Goal: Transaction & Acquisition: Subscribe to service/newsletter

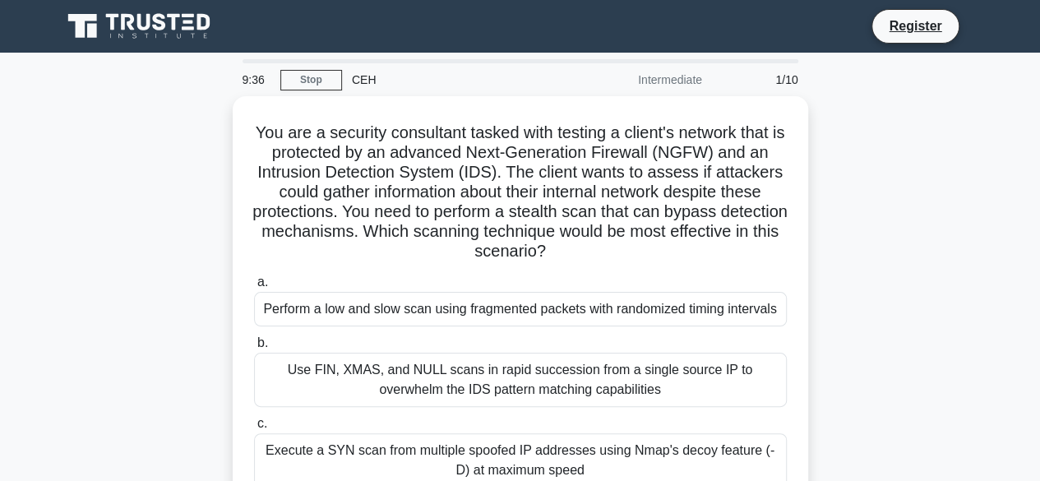
click at [187, 215] on div "You are a security consultant tasked with testing a client's network that is pr…" at bounding box center [520, 353] width 937 height 515
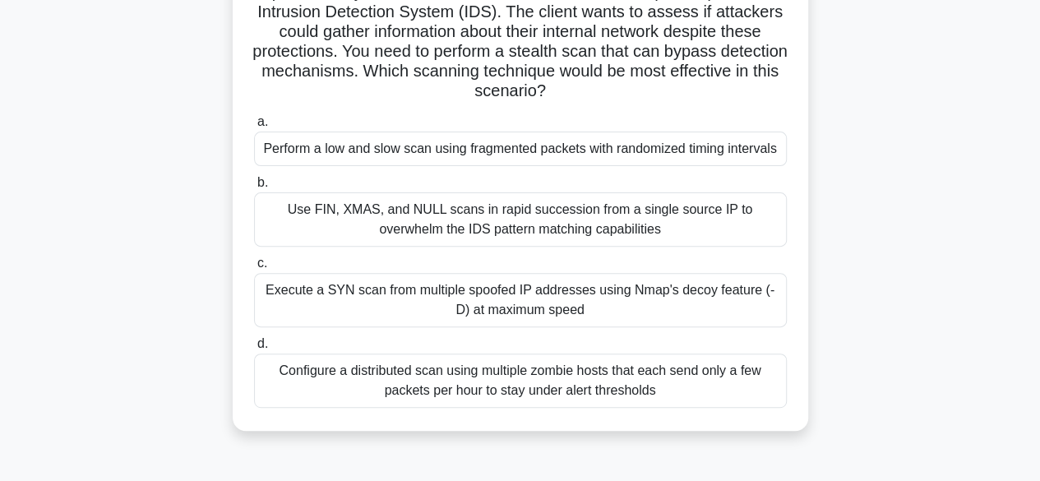
scroll to position [170, 0]
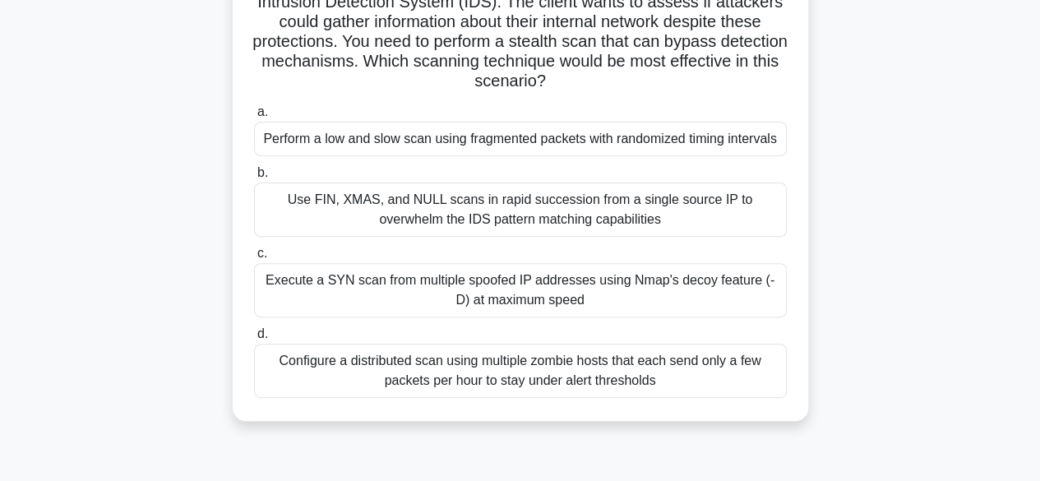
drag, startPoint x: 1037, startPoint y: 172, endPoint x: 1034, endPoint y: 195, distance: 23.3
click at [1034, 195] on main "8:25 Stop CEH Intermediate 1/10 You are a security consultant tasked with testi…" at bounding box center [520, 299] width 1040 height 835
click at [995, 203] on main "8:25 Stop CEH Intermediate 1/10 You are a security consultant tasked with testi…" at bounding box center [520, 299] width 1040 height 835
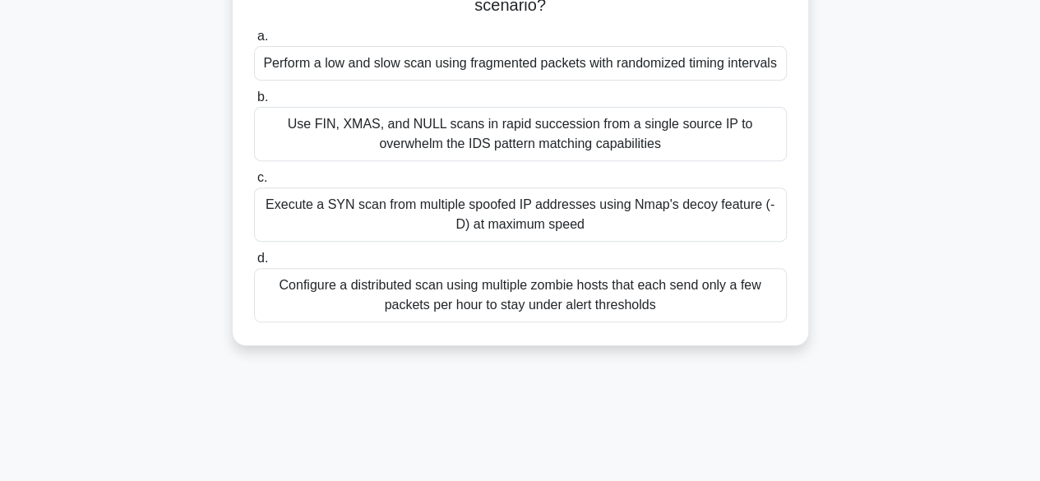
scroll to position [0, 0]
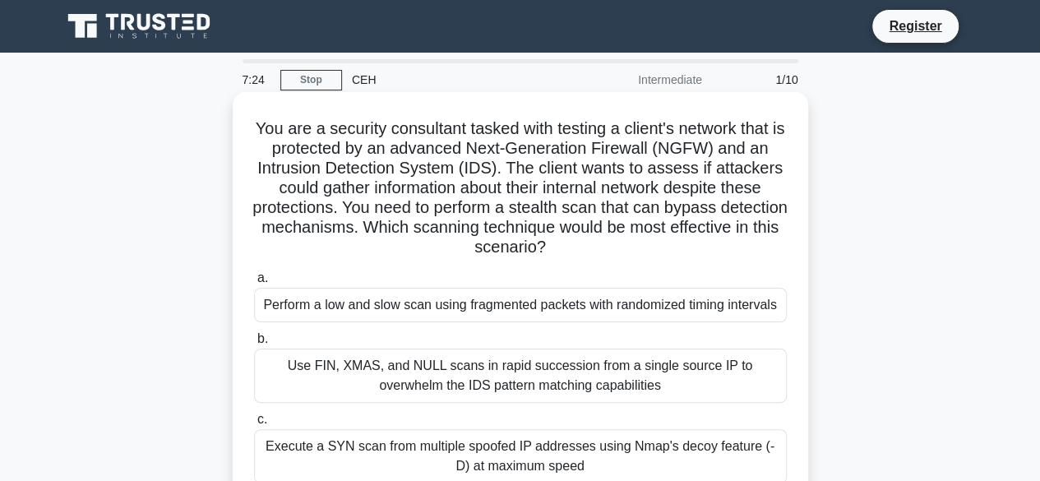
click at [568, 305] on div "Perform a low and slow scan using fragmented packets with randomized timing int…" at bounding box center [520, 305] width 533 height 35
click at [254, 284] on input "a. Perform a low and slow scan using fragmented packets with randomized timing …" at bounding box center [254, 278] width 0 height 11
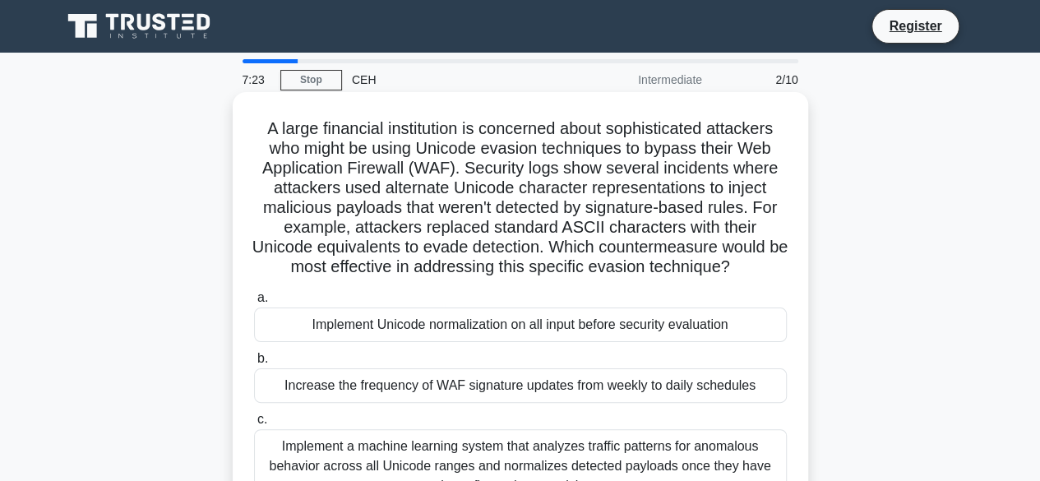
click at [538, 326] on div "Implement Unicode normalization on all input before security evaluation" at bounding box center [520, 324] width 533 height 35
click at [254, 303] on input "a. Implement Unicode normalization on all input before security evaluation" at bounding box center [254, 298] width 0 height 11
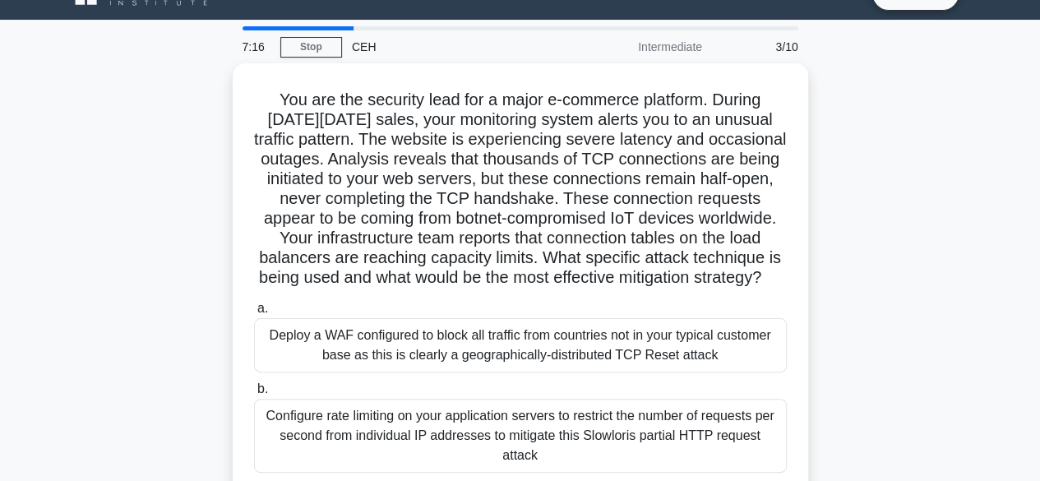
scroll to position [24, 0]
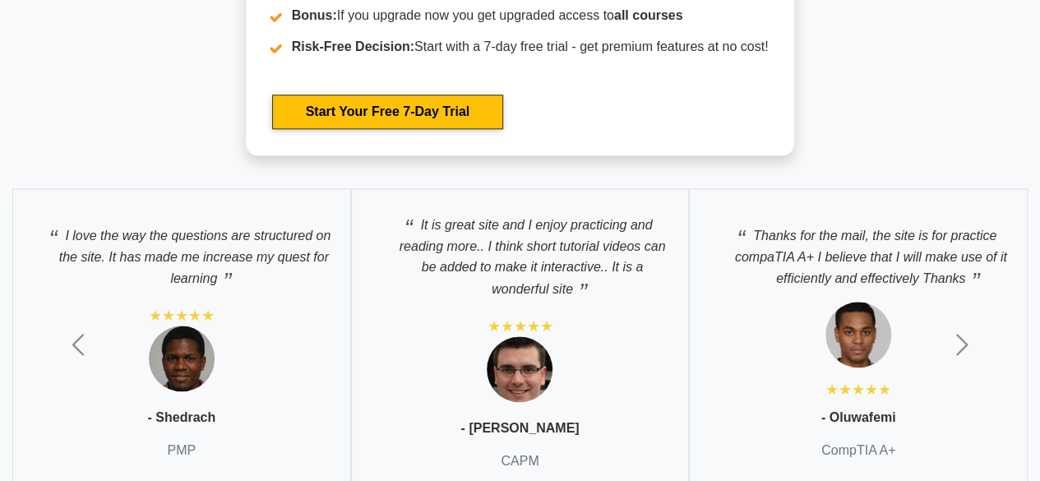
scroll to position [4024, 0]
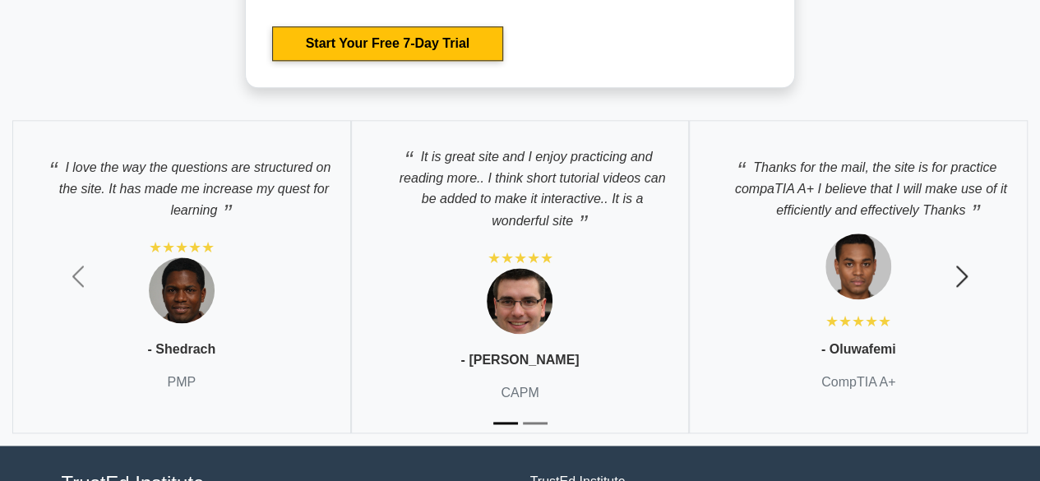
click at [966, 267] on span "button" at bounding box center [962, 276] width 26 height 26
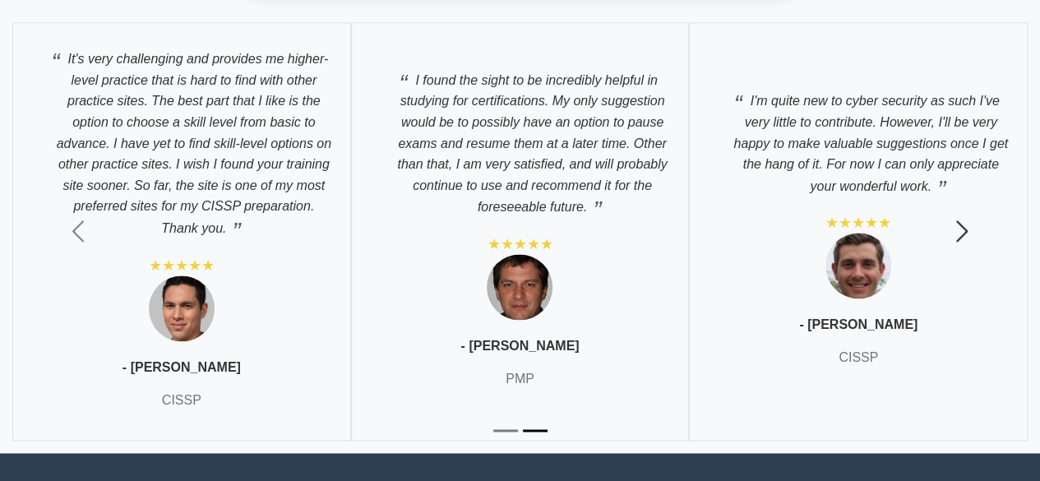
scroll to position [4099, 0]
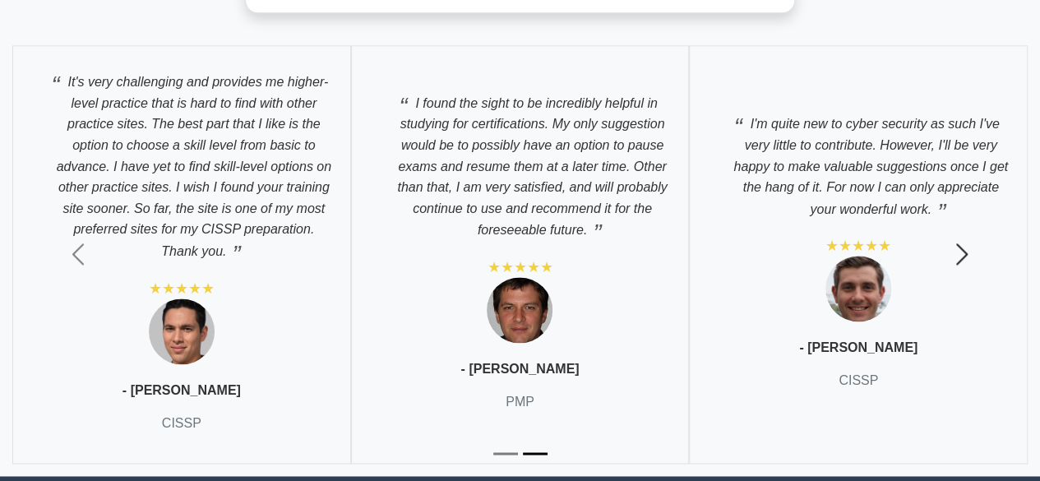
click at [960, 246] on span "button" at bounding box center [962, 254] width 26 height 26
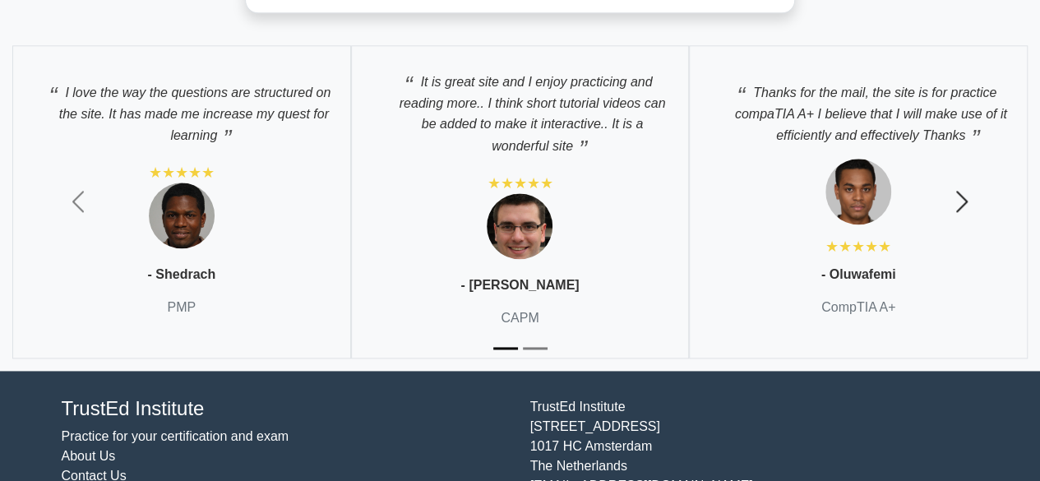
click at [963, 196] on span "button" at bounding box center [962, 201] width 26 height 26
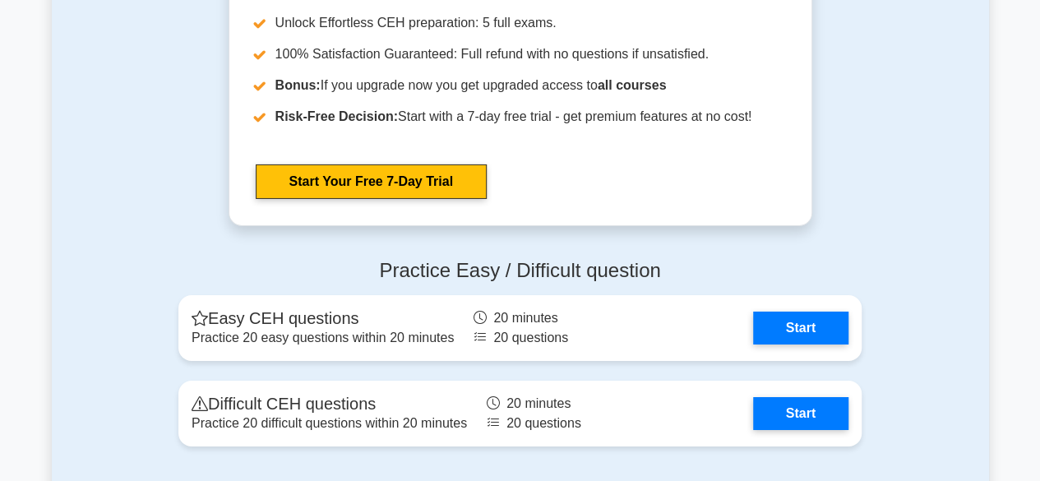
scroll to position [2730, 0]
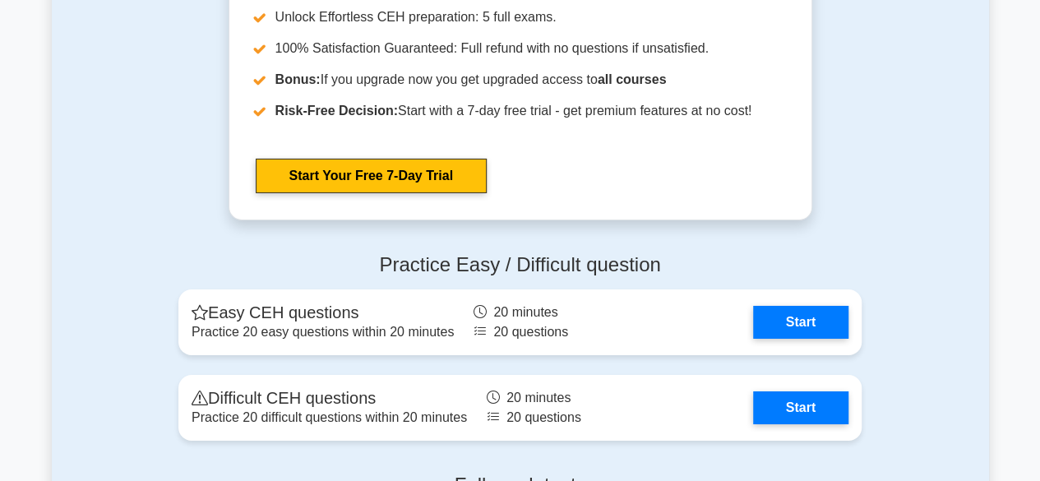
click at [962, 270] on div "Practice Easy / Difficult question Easy CEH questions Practice 20 easy question…" at bounding box center [520, 350] width 937 height 221
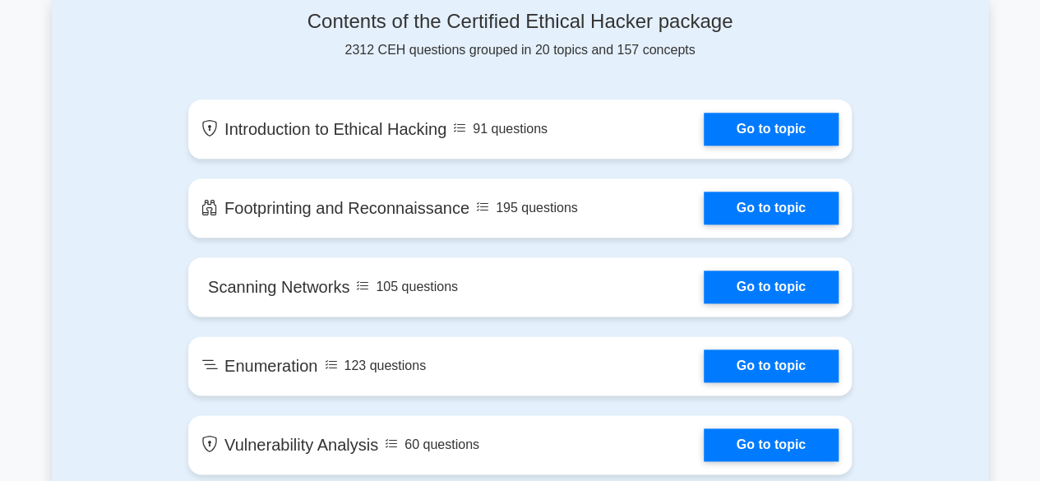
scroll to position [954, 0]
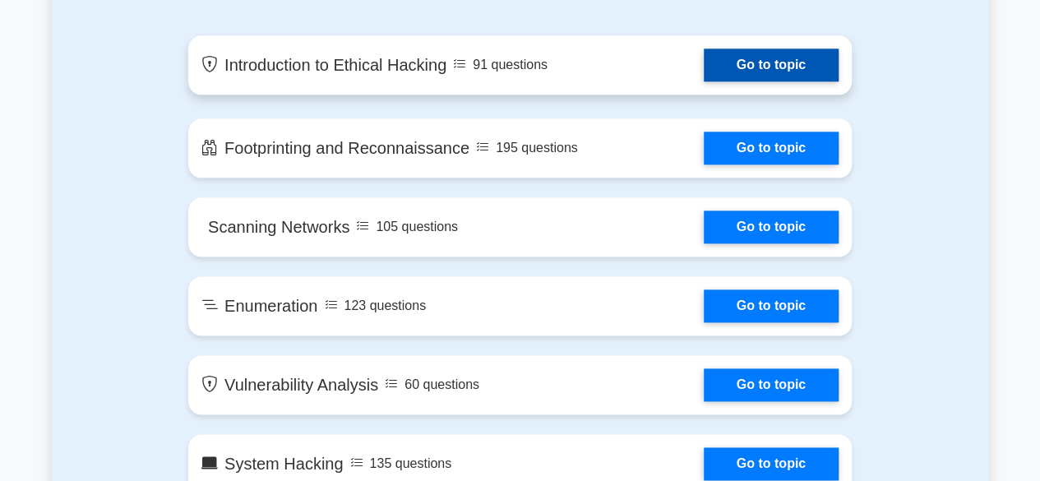
click at [704, 69] on link "Go to topic" at bounding box center [771, 65] width 135 height 33
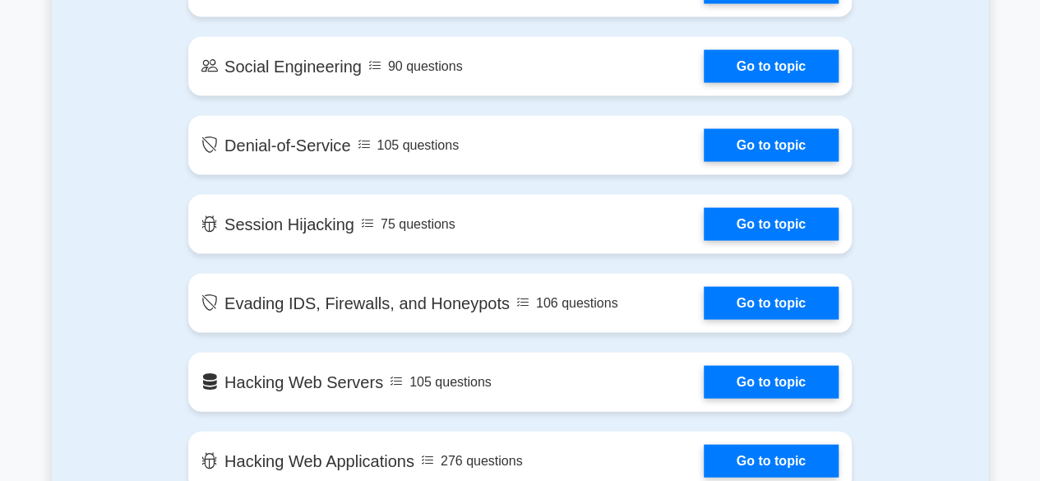
scroll to position [1594, 0]
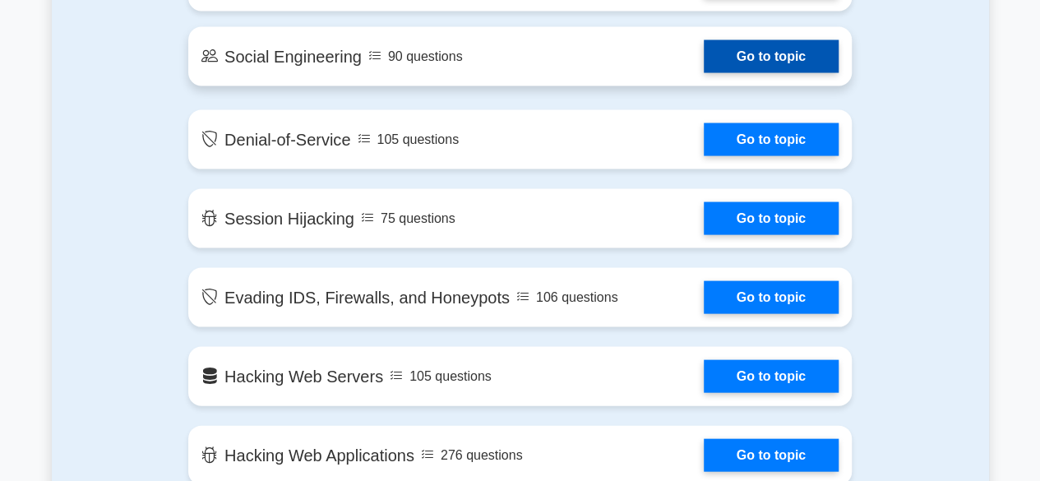
click at [752, 50] on link "Go to topic" at bounding box center [771, 56] width 135 height 33
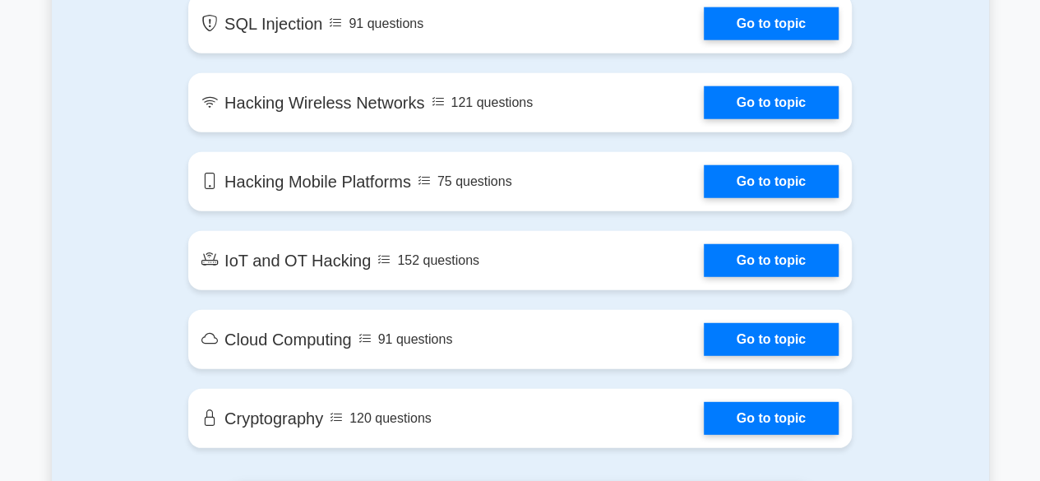
scroll to position [2088, 0]
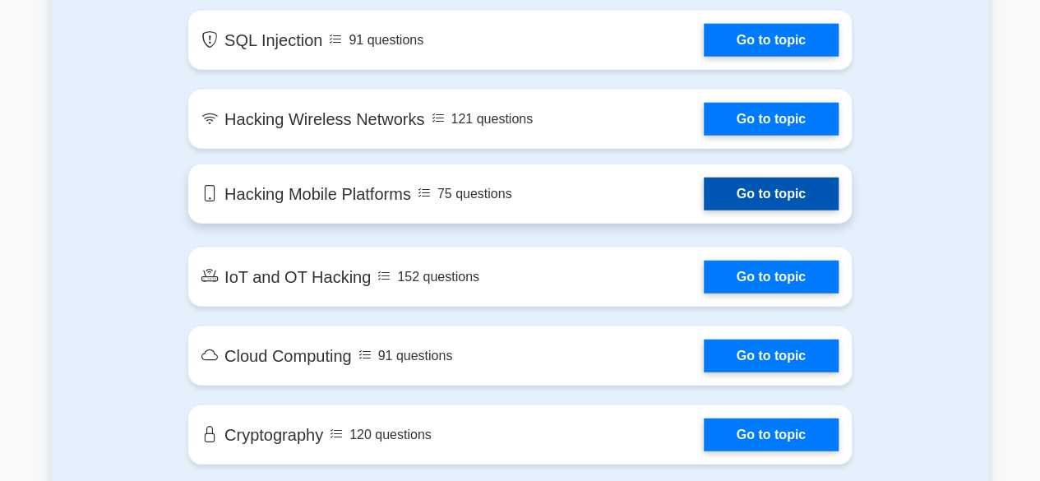
click at [747, 194] on link "Go to topic" at bounding box center [771, 194] width 135 height 33
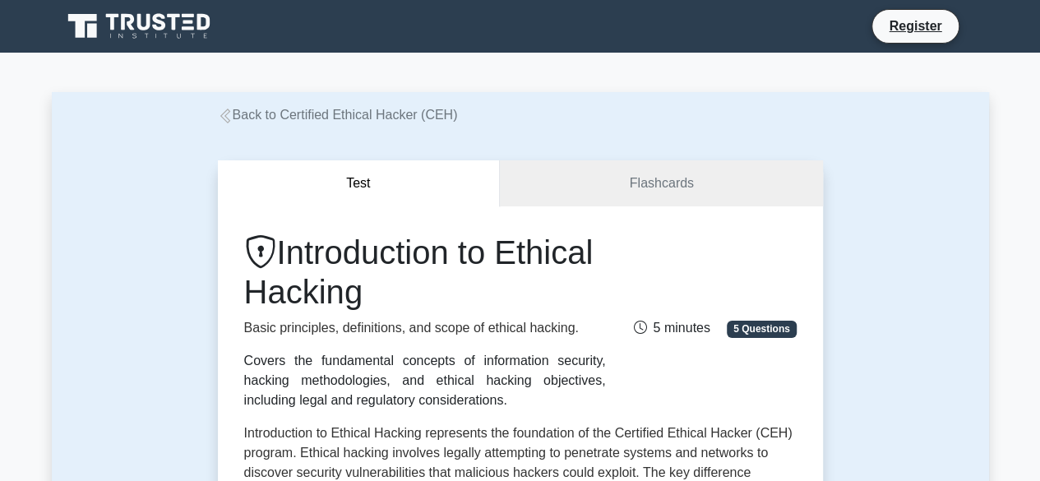
click at [508, 278] on h1 "Introduction to Ethical Hacking" at bounding box center [425, 272] width 362 height 79
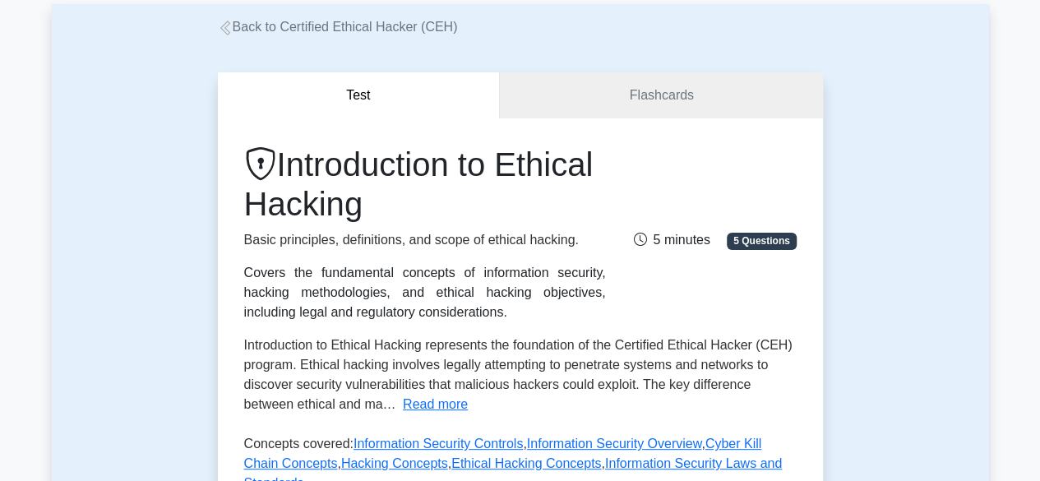
scroll to position [66, 0]
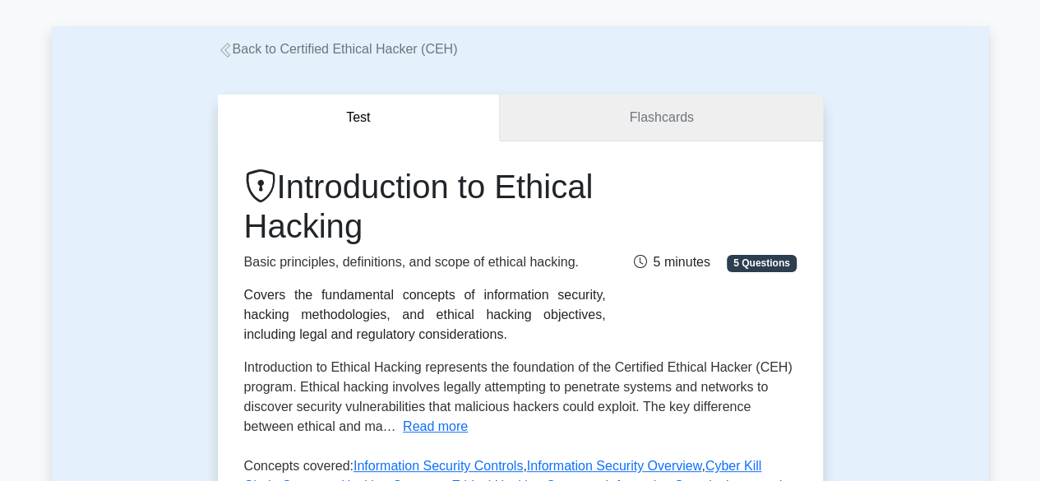
click at [597, 124] on link "Flashcards" at bounding box center [661, 118] width 322 height 47
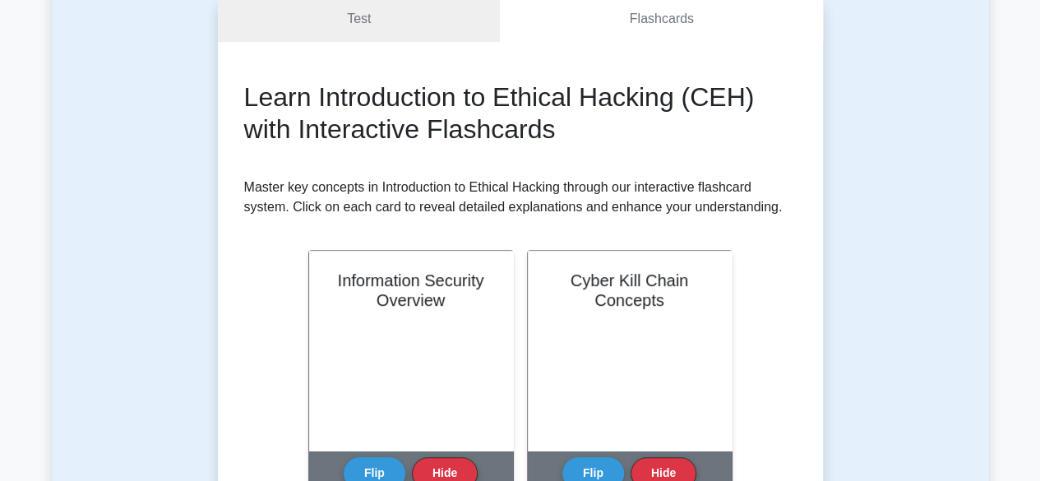
scroll to position [263, 0]
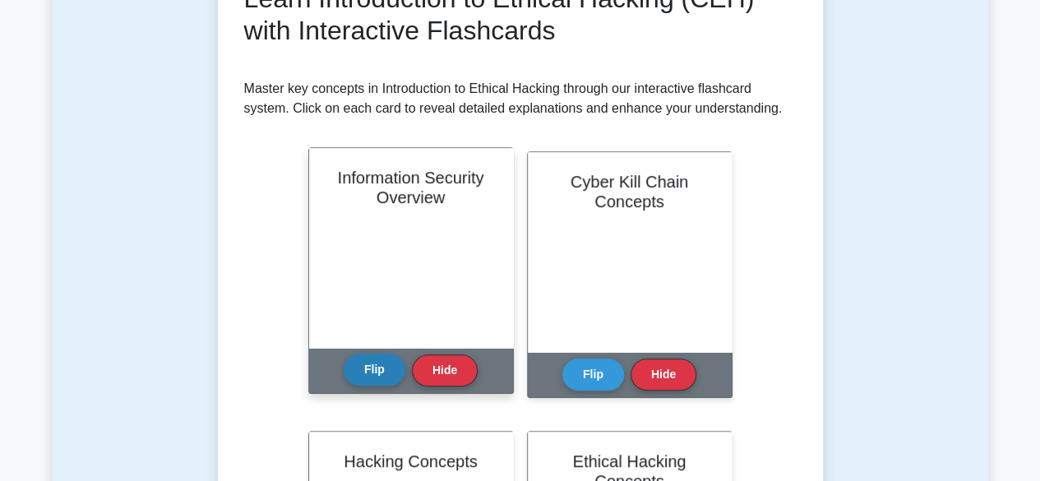
click at [387, 368] on button "Flip" at bounding box center [375, 369] width 62 height 32
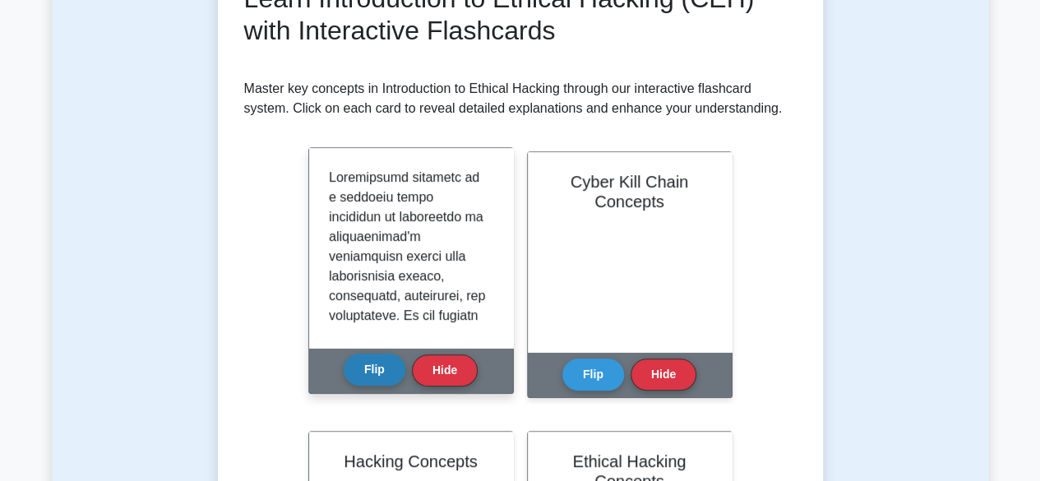
click at [387, 368] on button "Flip" at bounding box center [375, 369] width 62 height 32
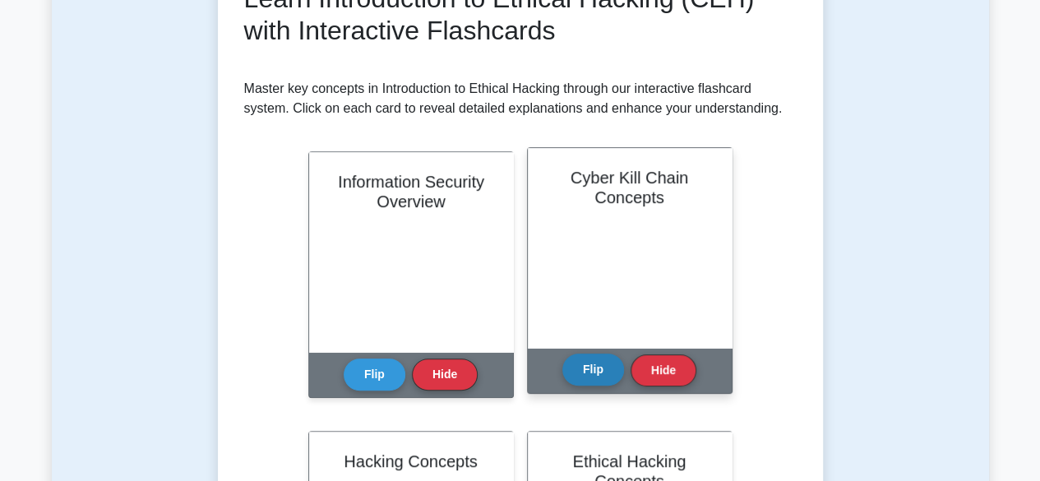
click at [597, 373] on button "Flip" at bounding box center [593, 369] width 62 height 32
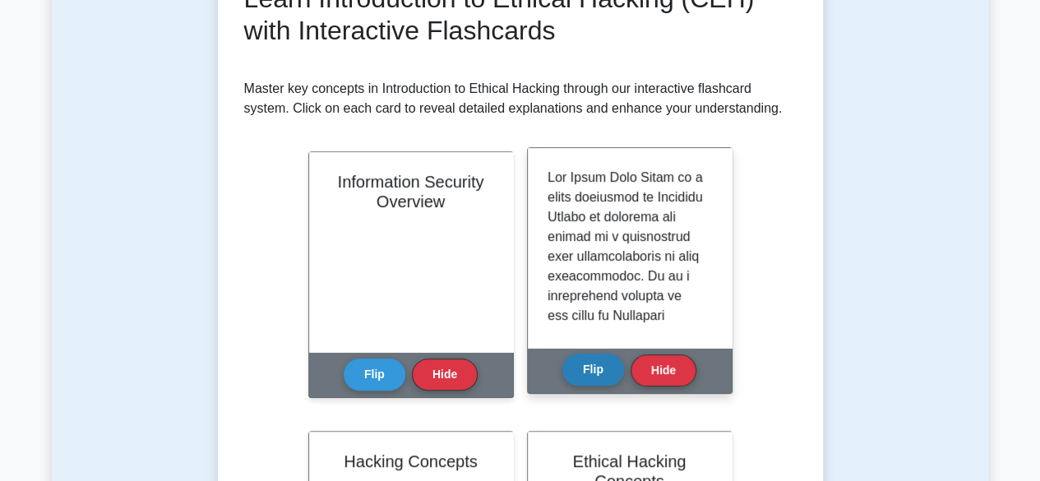
click at [597, 373] on button "Flip" at bounding box center [593, 369] width 62 height 32
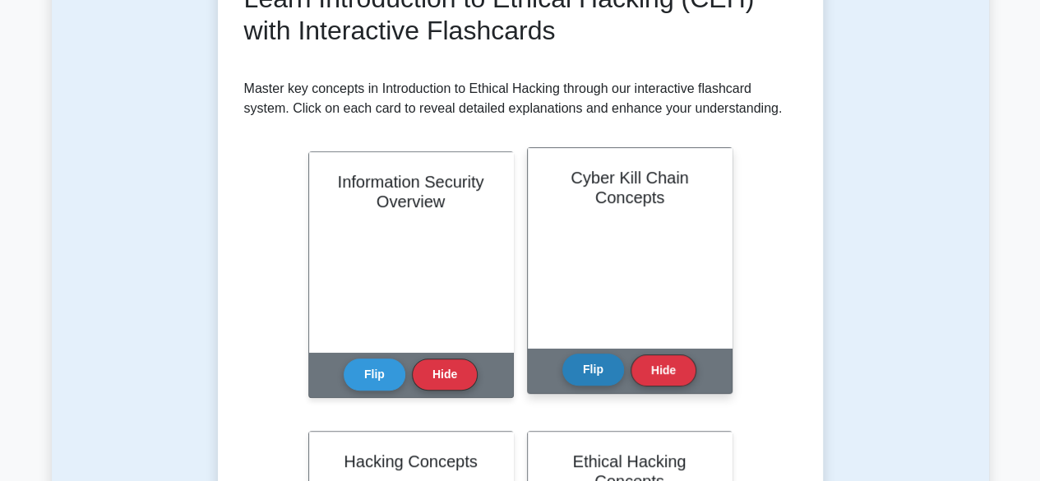
click at [597, 373] on button "Flip" at bounding box center [593, 369] width 62 height 32
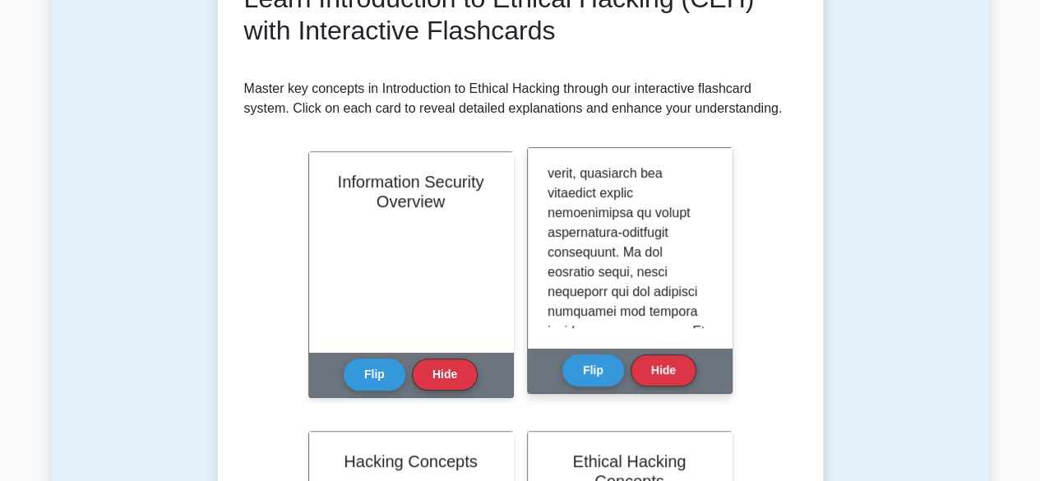
scroll to position [1273, 0]
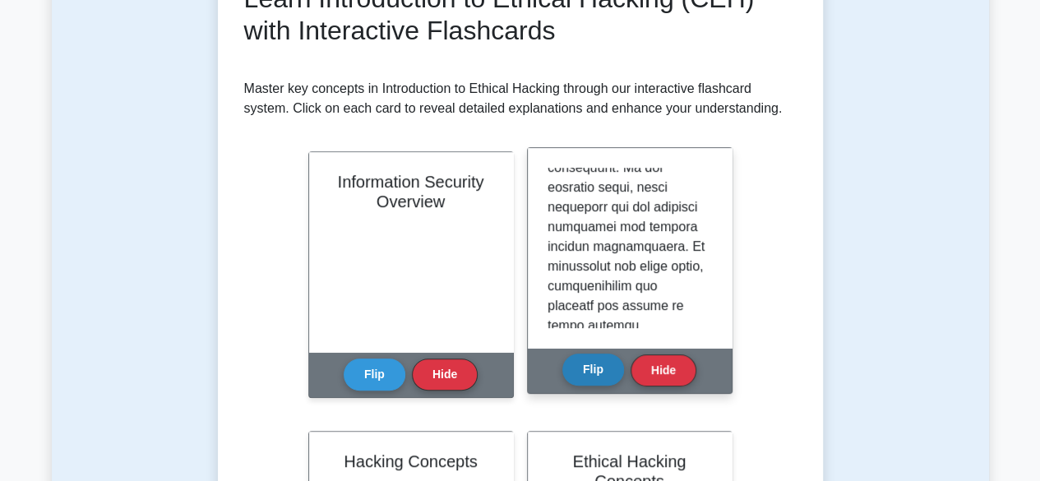
click at [584, 372] on button "Flip" at bounding box center [593, 369] width 62 height 32
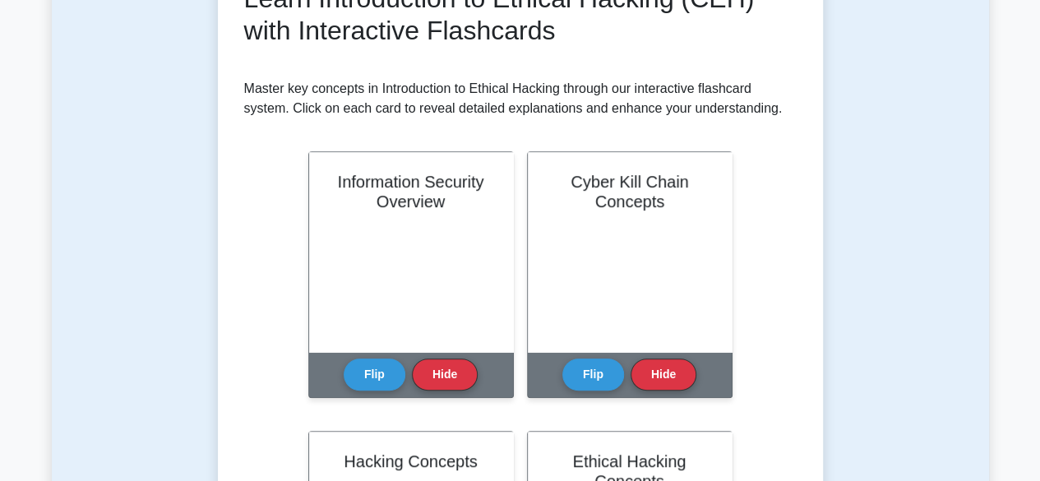
click at [775, 368] on div "Learn Introduction to Ethical Hacking (CEH) with Interactive Flashcards Master …" at bounding box center [520, 480] width 552 height 994
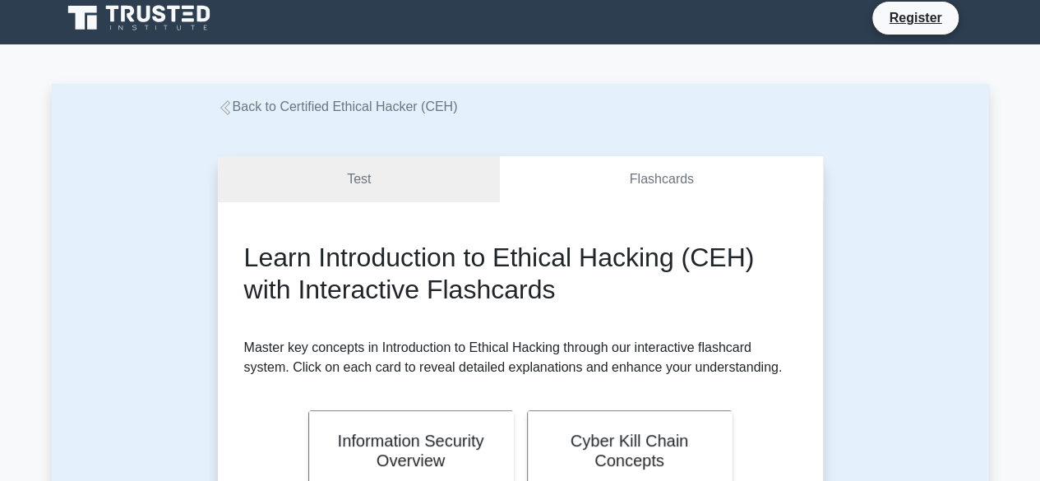
scroll to position [0, 0]
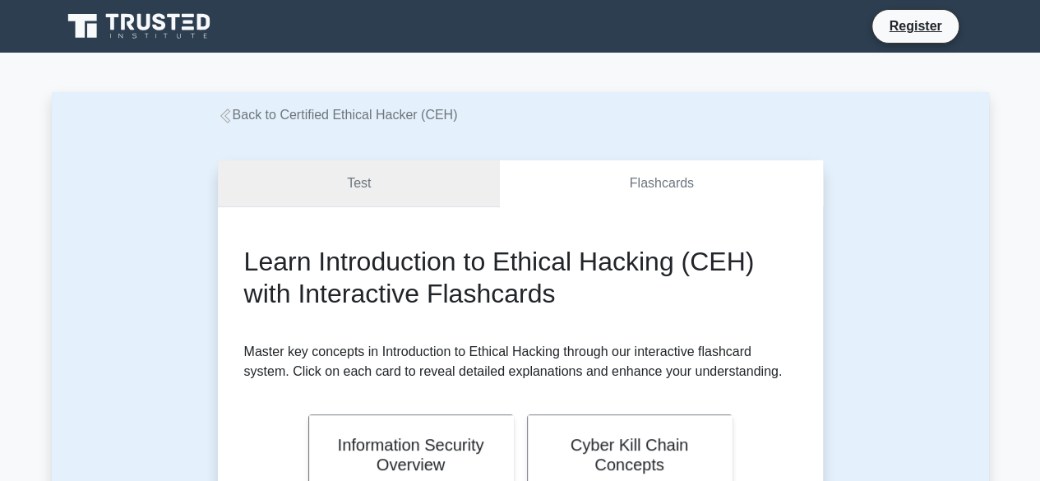
click at [460, 182] on link "Test" at bounding box center [359, 183] width 283 height 47
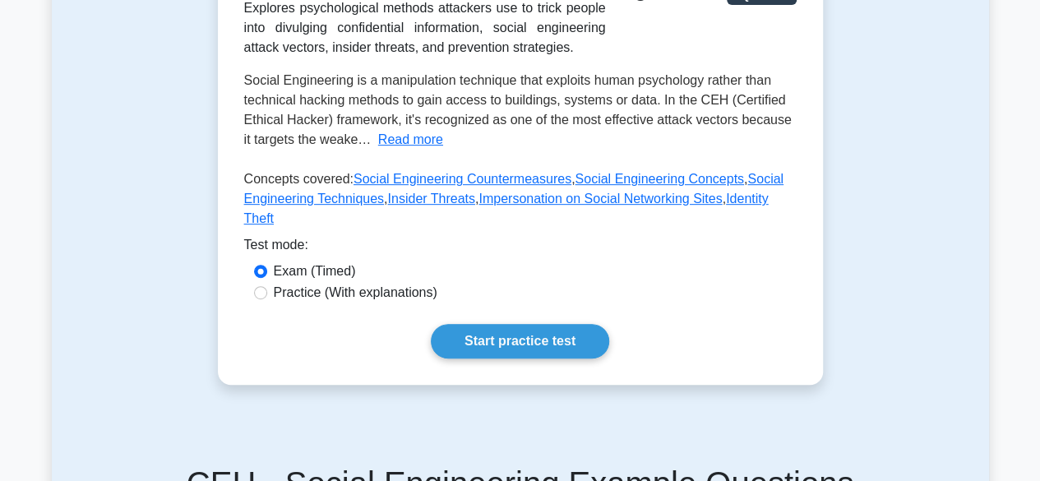
scroll to position [321, 0]
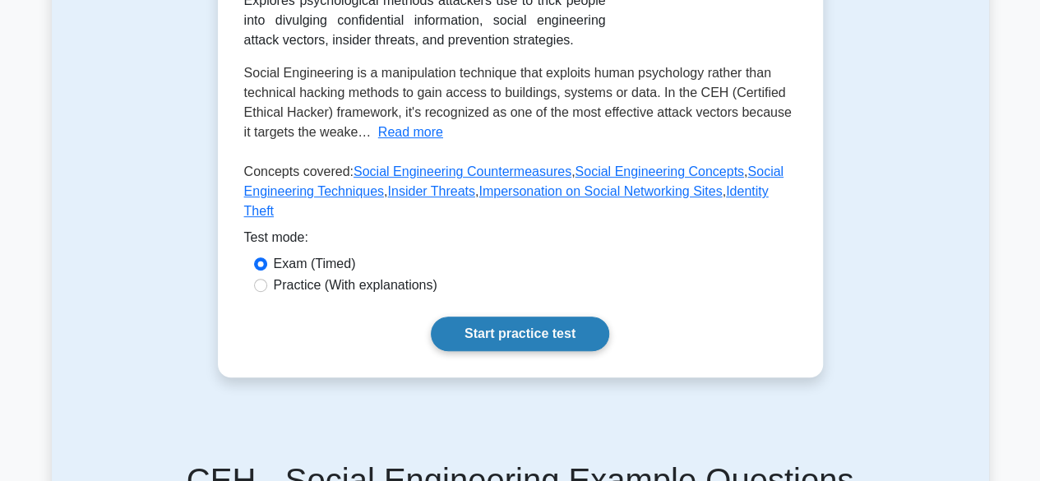
click at [482, 316] on link "Start practice test" at bounding box center [520, 333] width 178 height 35
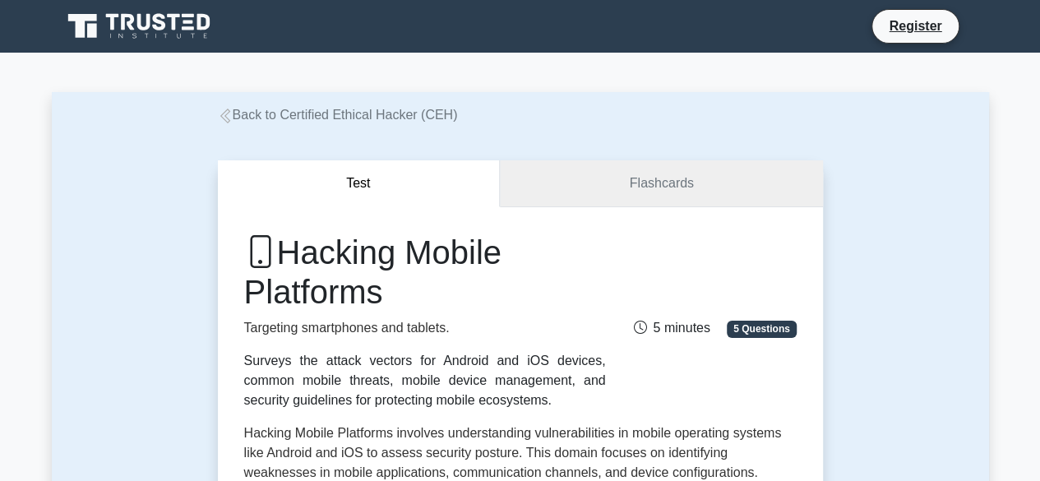
click at [618, 178] on link "Flashcards" at bounding box center [661, 183] width 322 height 47
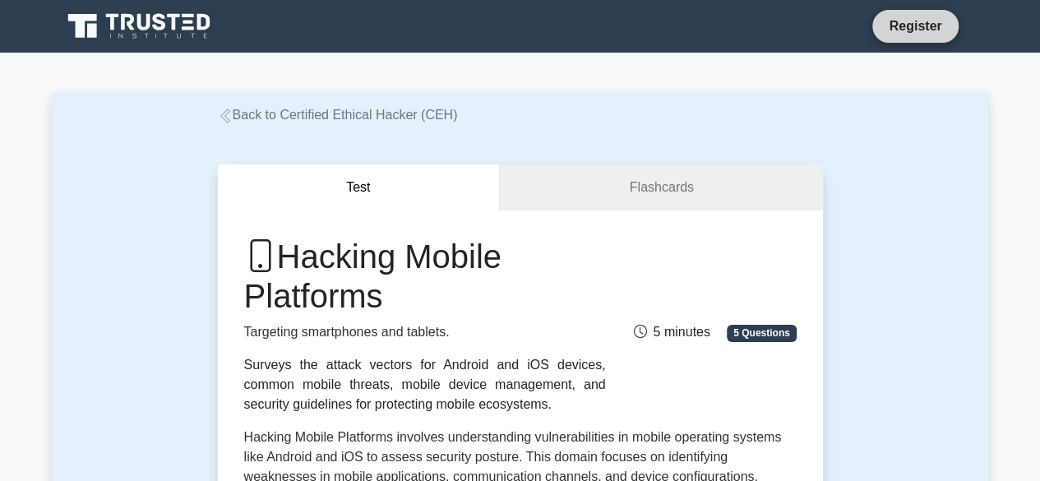
click at [936, 21] on link "Register" at bounding box center [915, 26] width 72 height 21
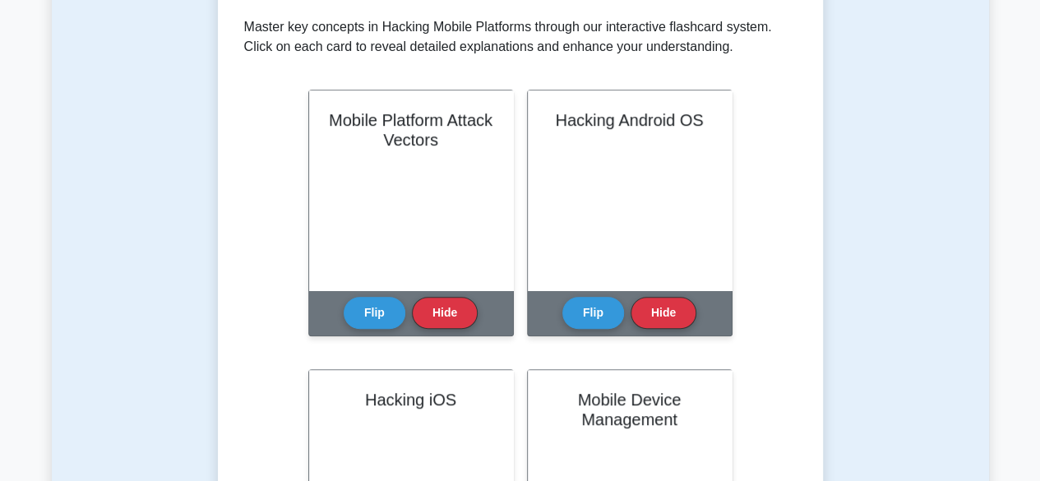
scroll to position [329, 0]
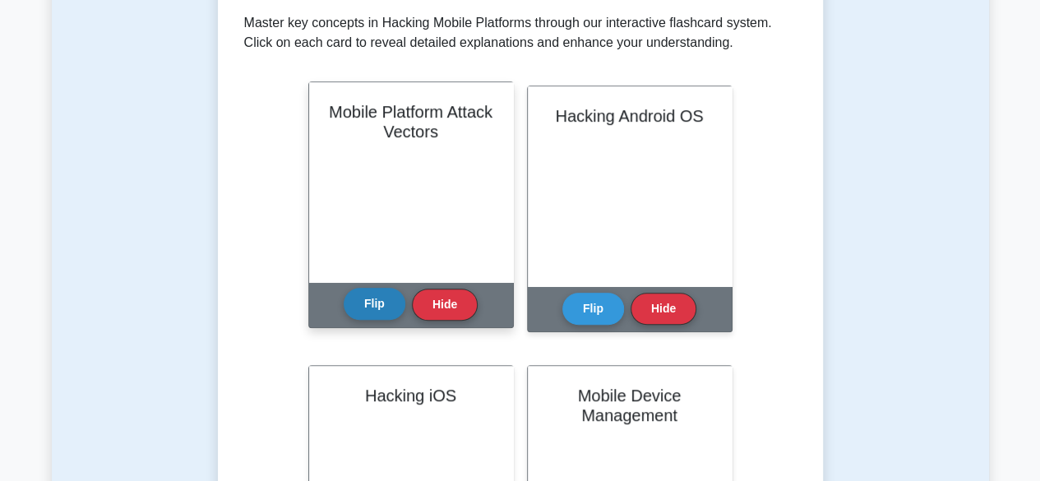
click at [380, 305] on button "Flip" at bounding box center [375, 304] width 62 height 32
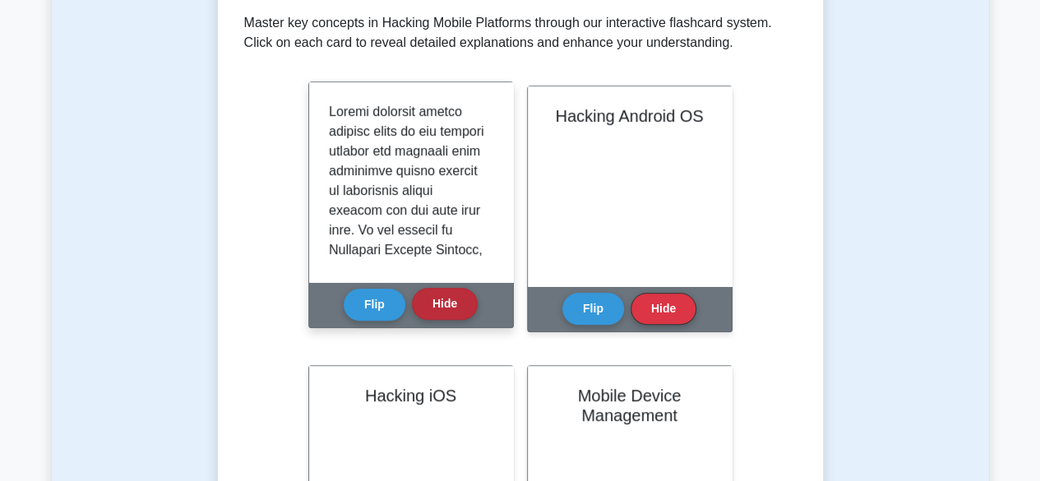
click at [444, 302] on button "Hide" at bounding box center [445, 304] width 66 height 32
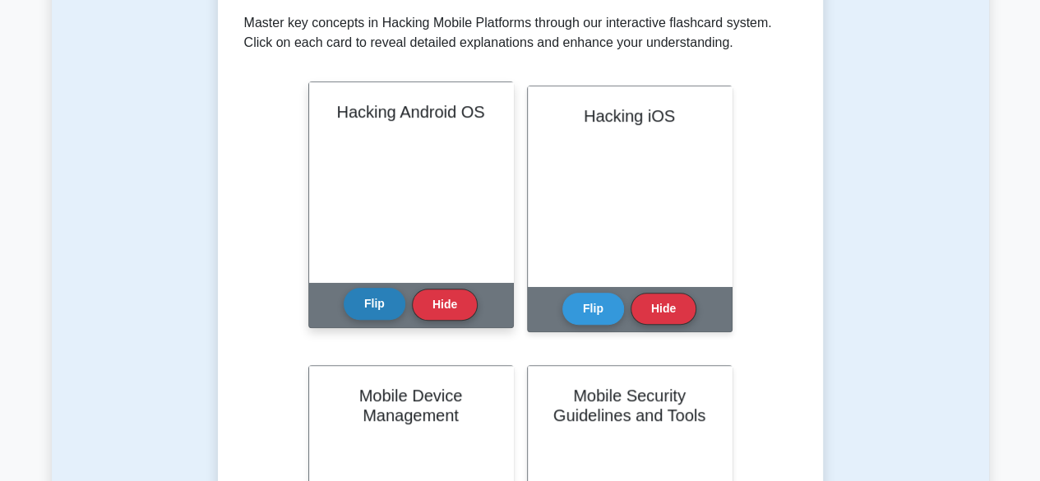
click at [372, 299] on button "Flip" at bounding box center [375, 304] width 62 height 32
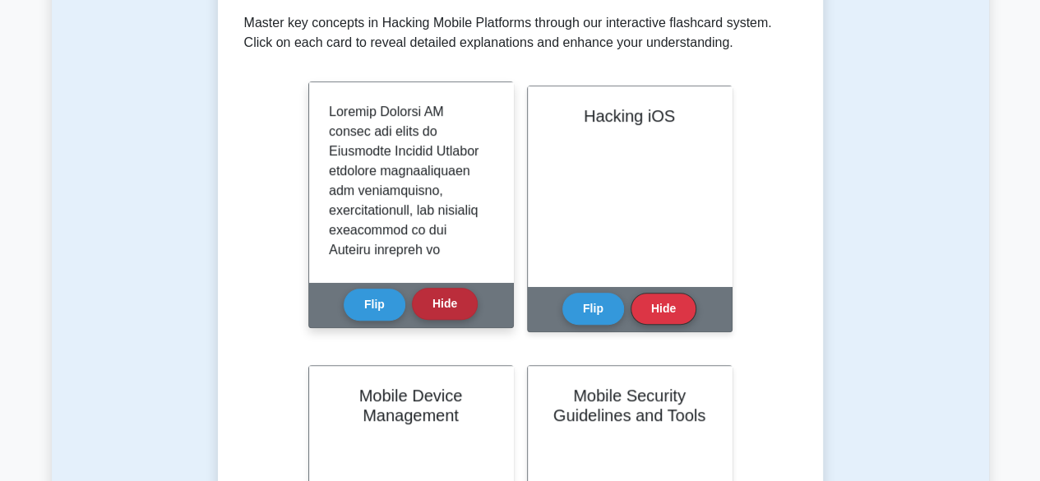
click at [415, 300] on button "Hide" at bounding box center [445, 304] width 66 height 32
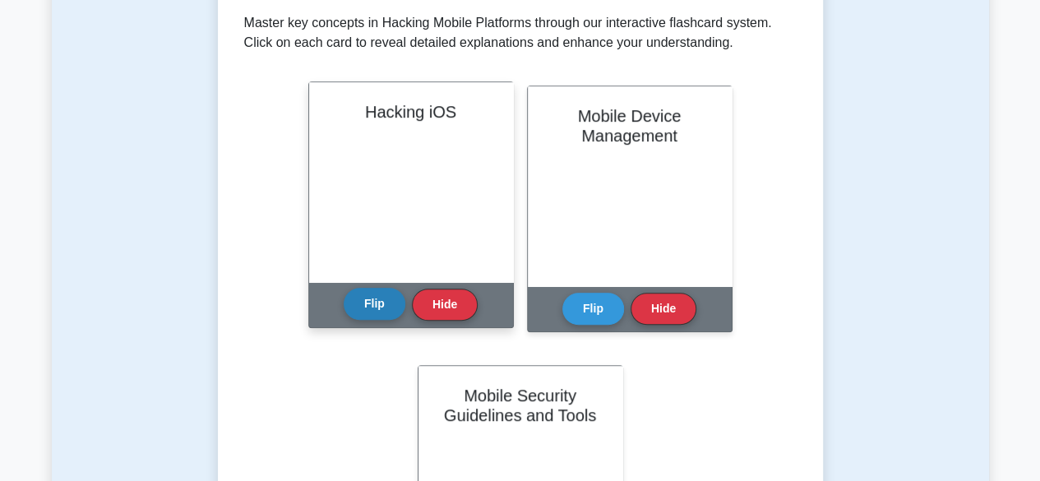
click at [375, 302] on button "Flip" at bounding box center [375, 304] width 62 height 32
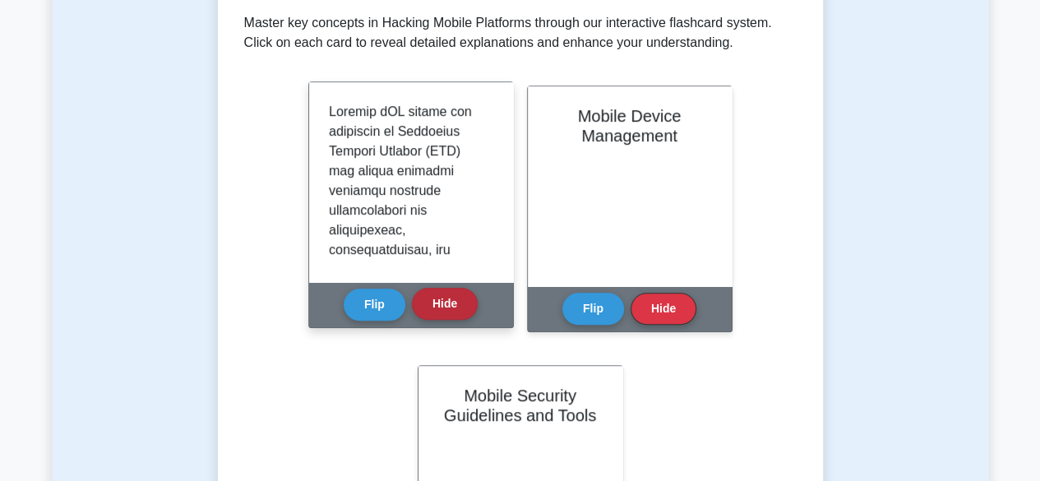
click at [439, 313] on button "Hide" at bounding box center [445, 304] width 66 height 32
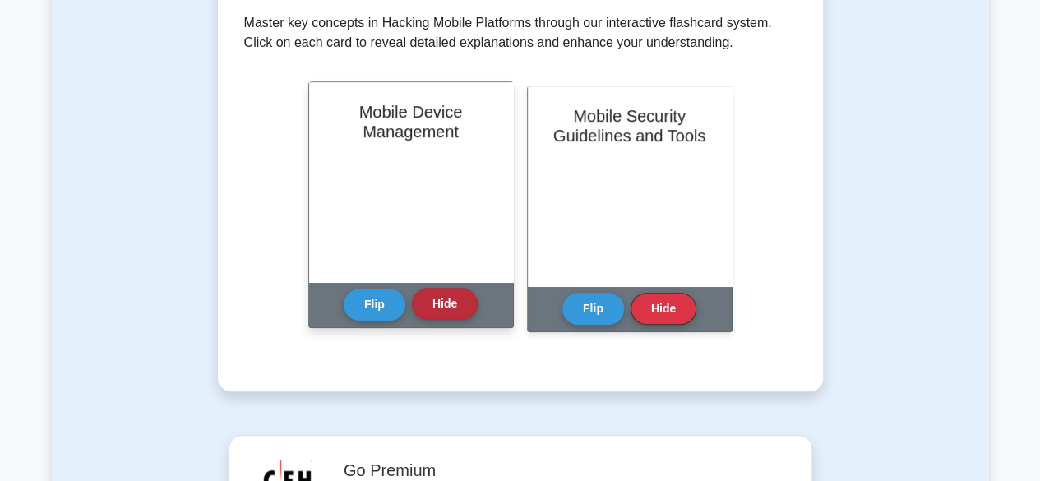
click at [443, 298] on button "Hide" at bounding box center [445, 304] width 66 height 32
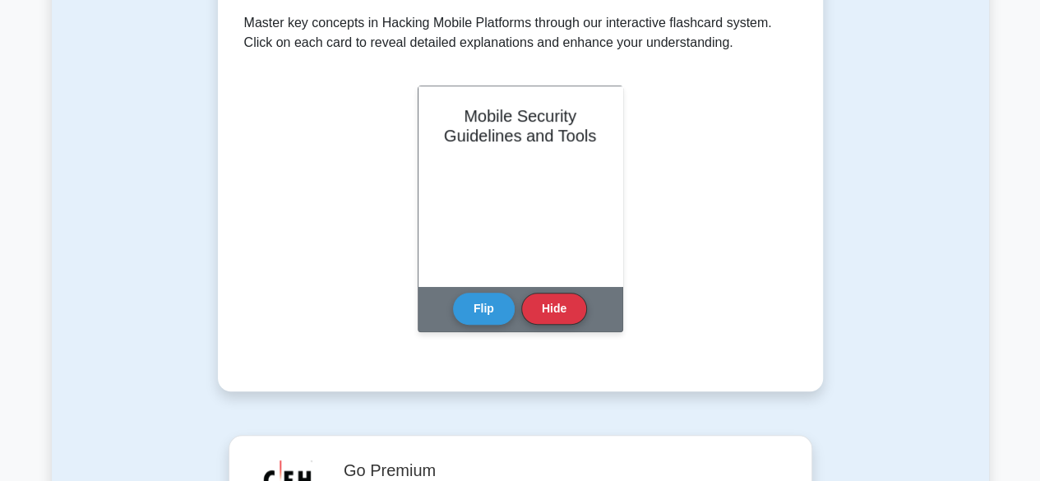
click at [443, 298] on div "Mobile Security Guidelines and Tools Flip Hide" at bounding box center [521, 208] width 206 height 247
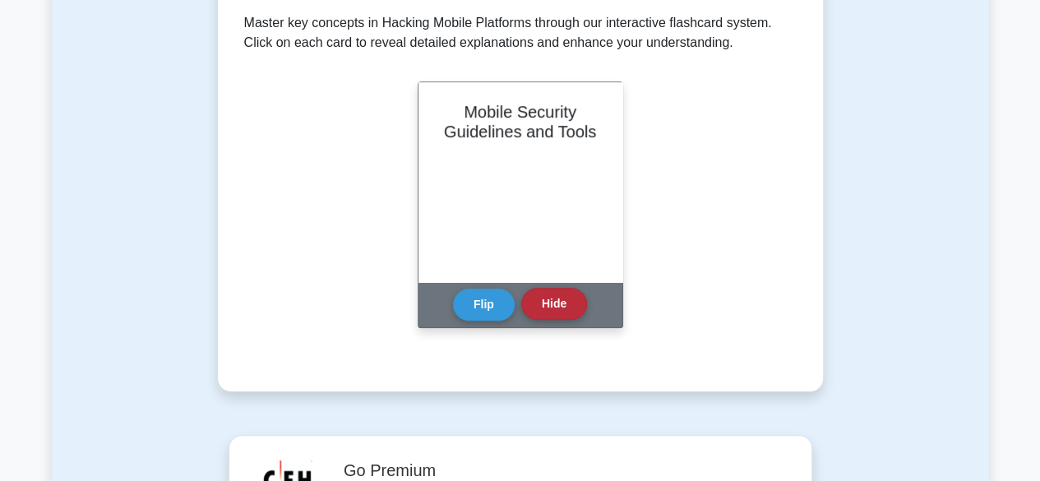
click at [536, 304] on button "Hide" at bounding box center [554, 304] width 66 height 32
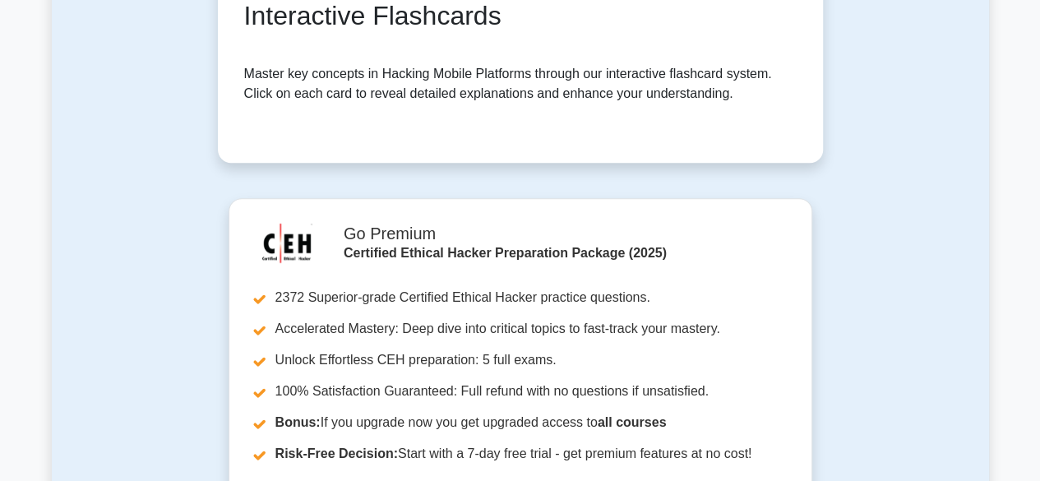
scroll to position [66, 0]
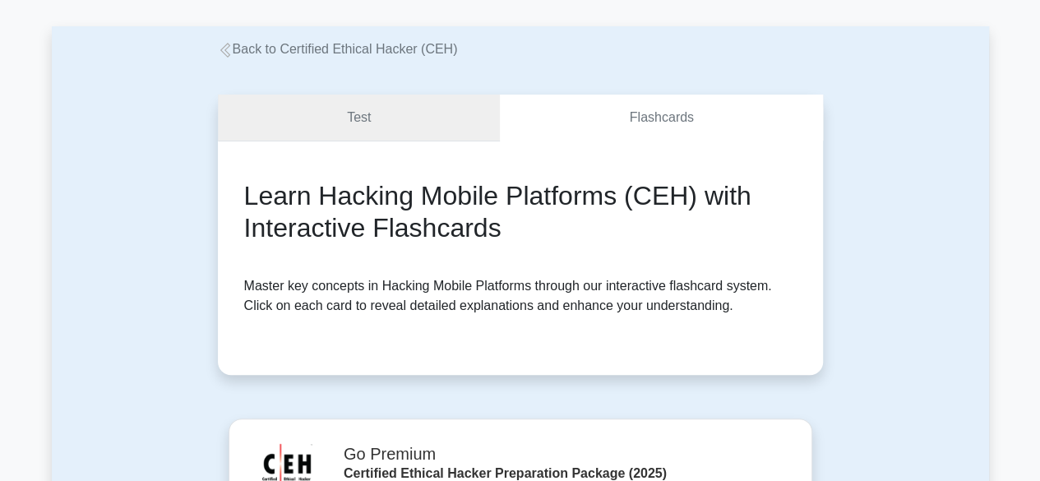
click at [423, 116] on link "Test" at bounding box center [359, 118] width 283 height 47
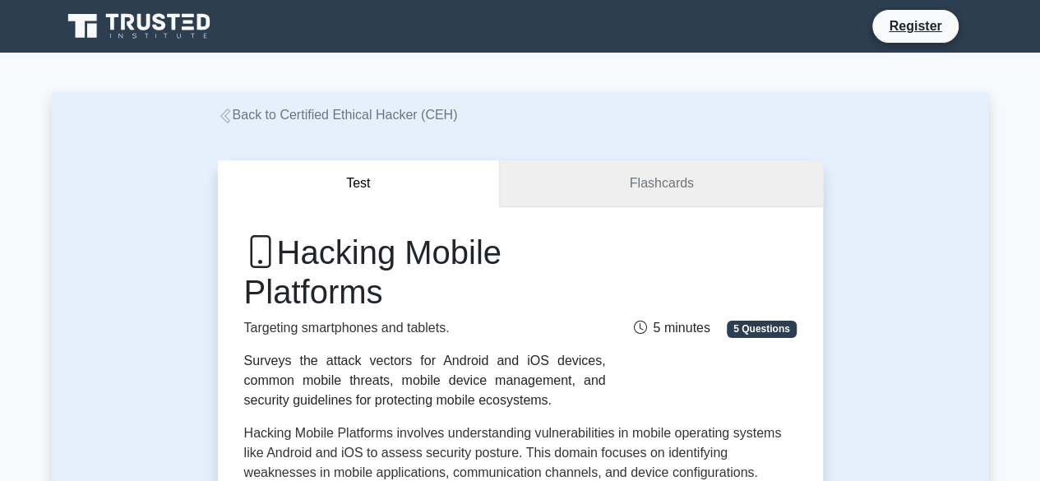
click at [589, 179] on link "Flashcards" at bounding box center [661, 183] width 322 height 47
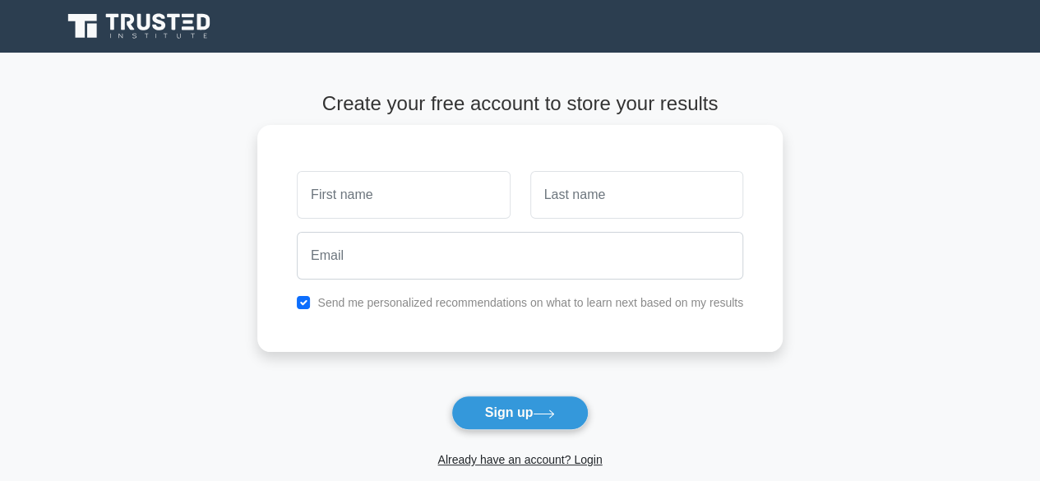
click at [348, 195] on input "text" at bounding box center [403, 195] width 213 height 48
type input "[PERSON_NAME]"
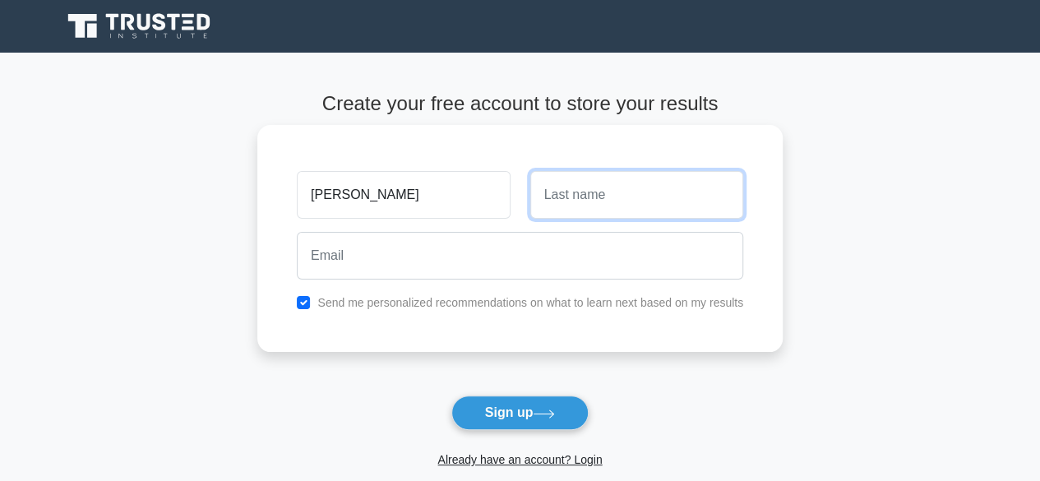
click at [566, 192] on input "text" at bounding box center [636, 195] width 213 height 48
type input "KOUAKOU"
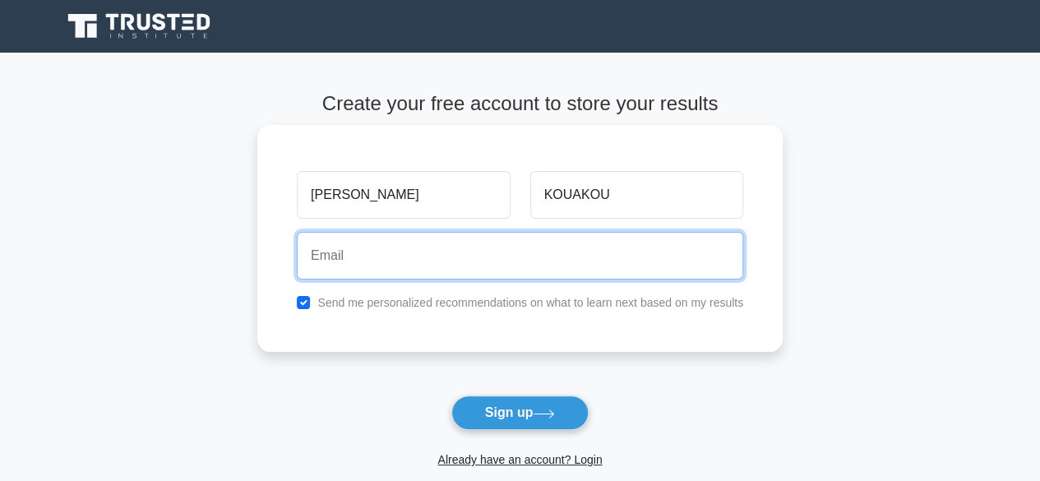
click at [408, 240] on input "email" at bounding box center [520, 256] width 446 height 48
type input "[EMAIL_ADDRESS][DOMAIN_NAME]"
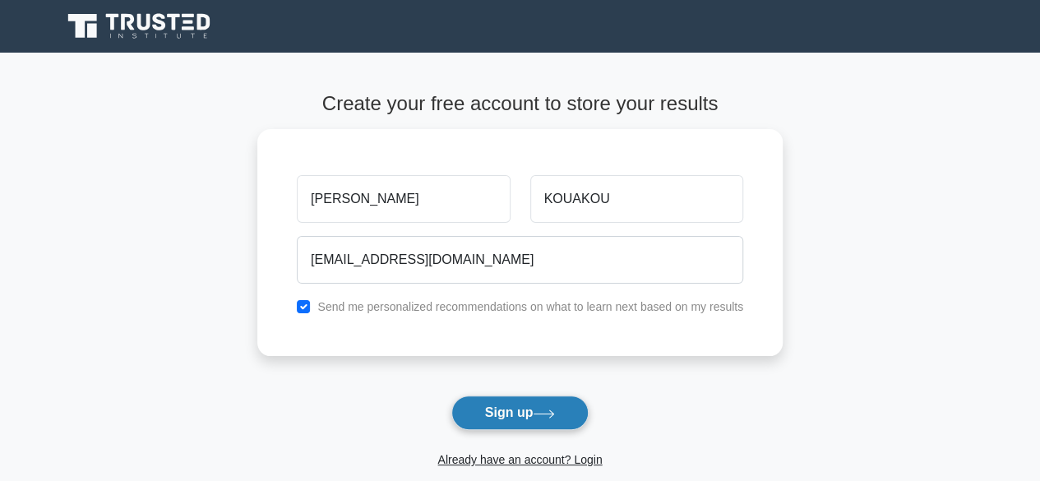
click at [516, 403] on button "Sign up" at bounding box center [520, 412] width 138 height 35
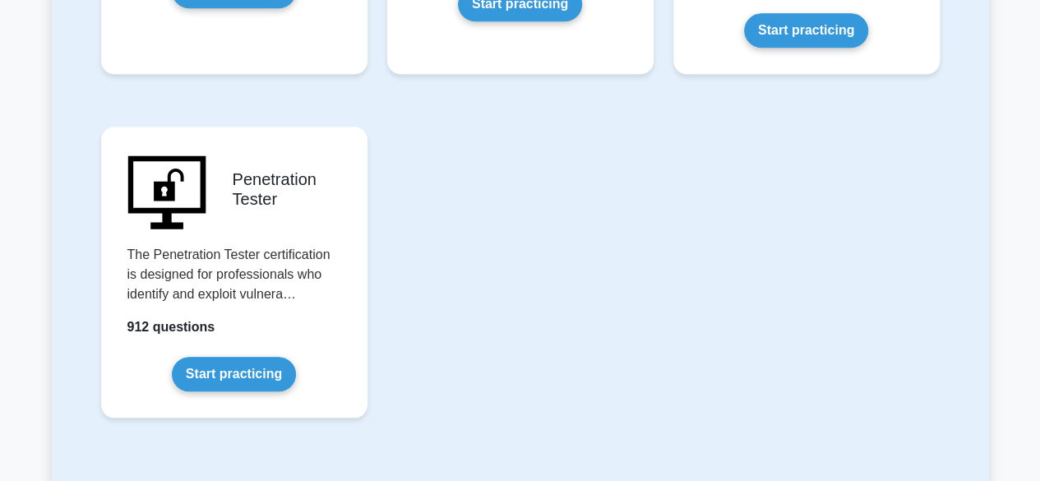
scroll to position [3436, 0]
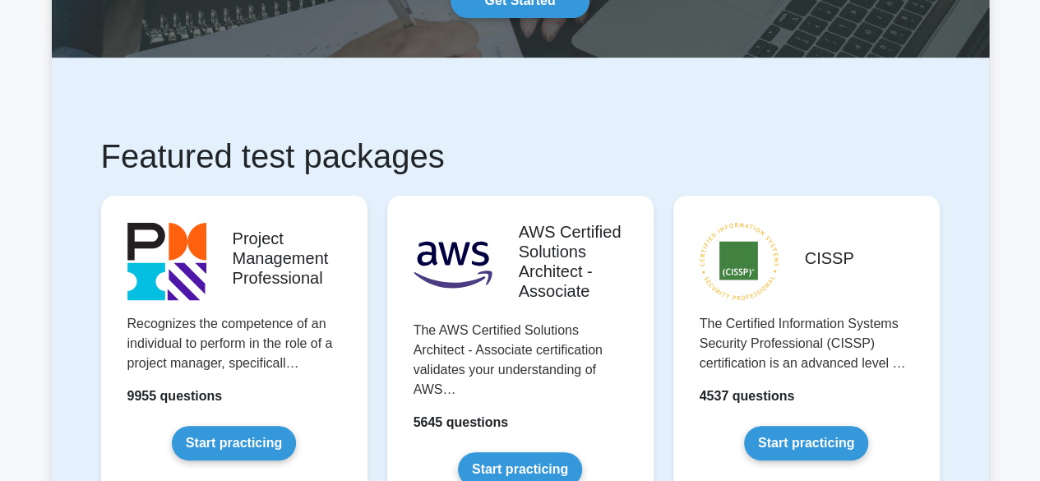
scroll to position [0, 0]
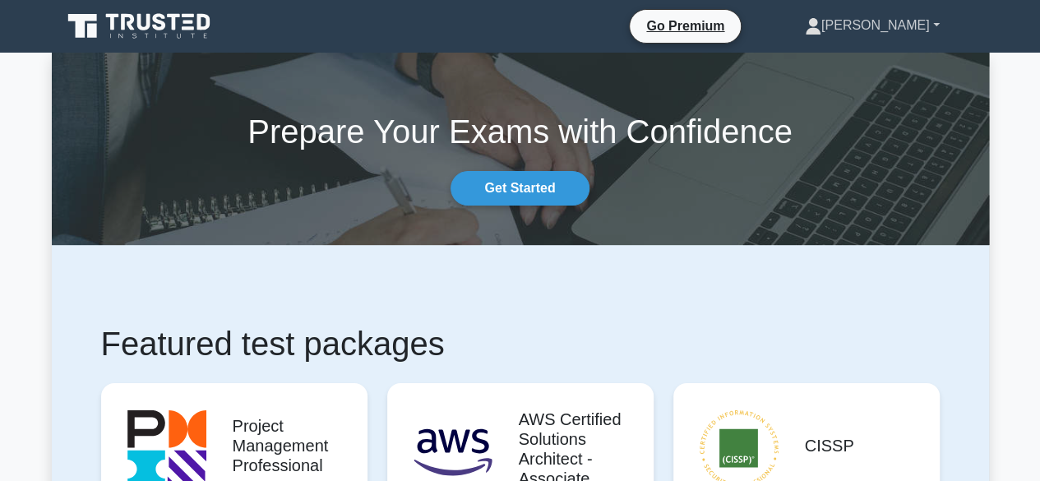
click at [936, 32] on link "[PERSON_NAME]" at bounding box center [872, 25] width 214 height 33
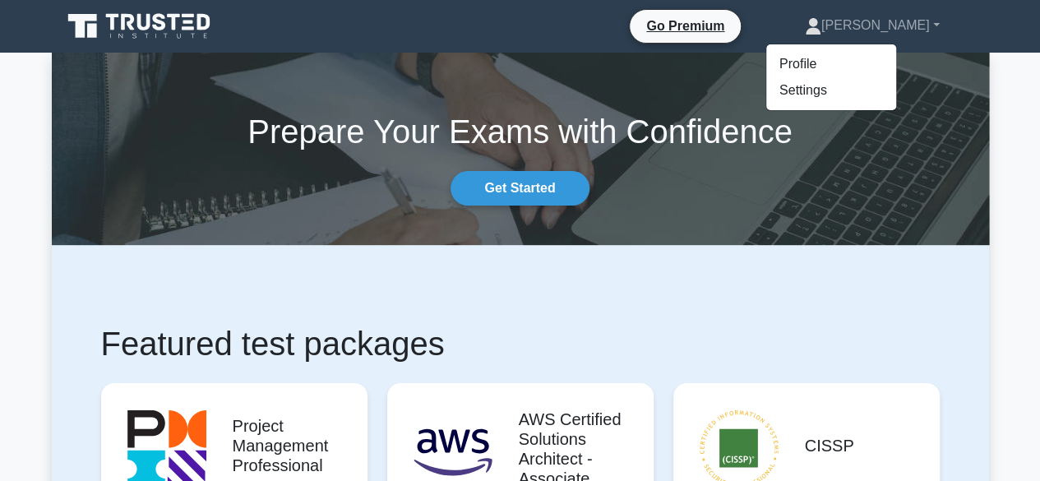
click at [363, 119] on h1 "Prepare Your Exams with Confidence" at bounding box center [520, 131] width 937 height 39
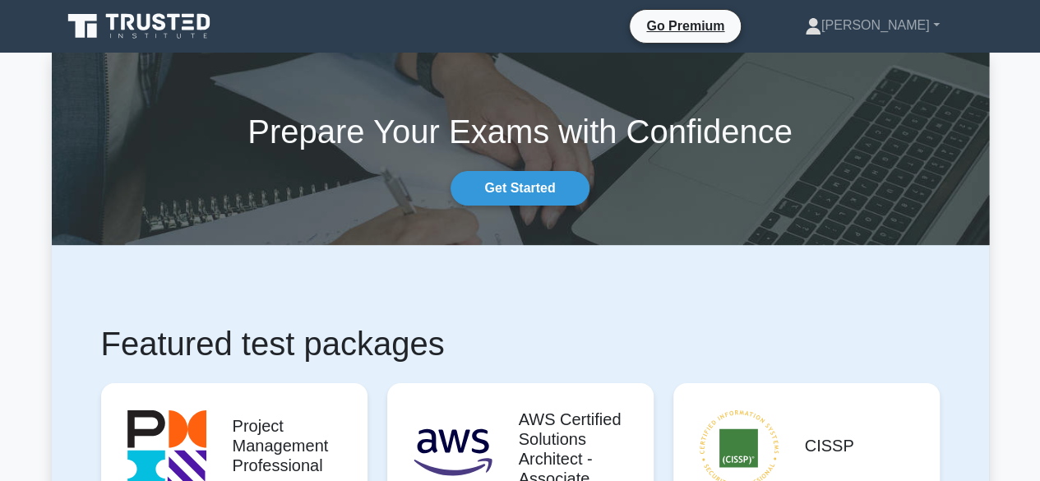
click at [140, 15] on icon at bounding box center [143, 22] width 13 height 16
drag, startPoint x: 1049, startPoint y: 34, endPoint x: 1050, endPoint y: -35, distance: 68.2
